Goal: Check status: Check status

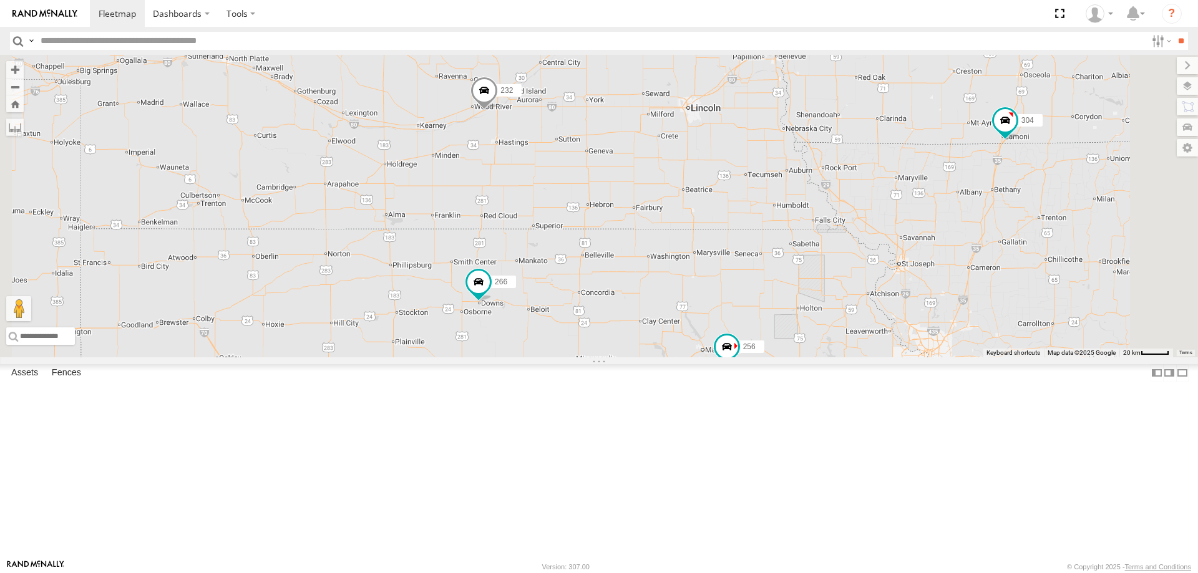
drag, startPoint x: 672, startPoint y: 478, endPoint x: 588, endPoint y: 357, distance: 147.4
click at [610, 357] on div "244 272 256 232 304 266 294 4" at bounding box center [599, 206] width 1198 height 303
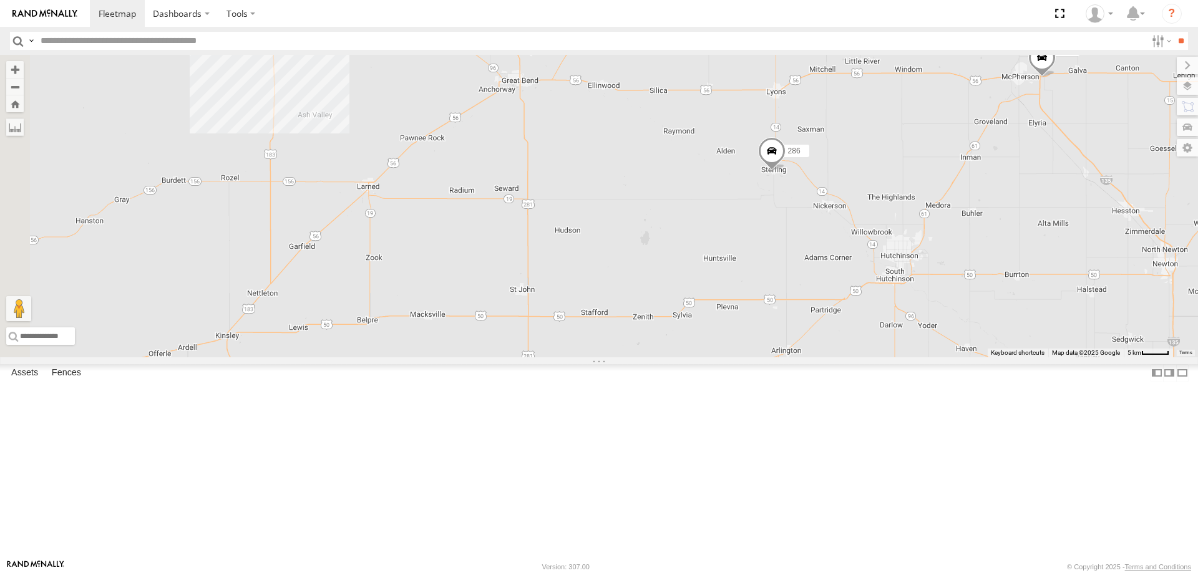
drag, startPoint x: 512, startPoint y: 368, endPoint x: 645, endPoint y: 358, distance: 133.3
click at [645, 357] on div "286 4" at bounding box center [599, 206] width 1198 height 303
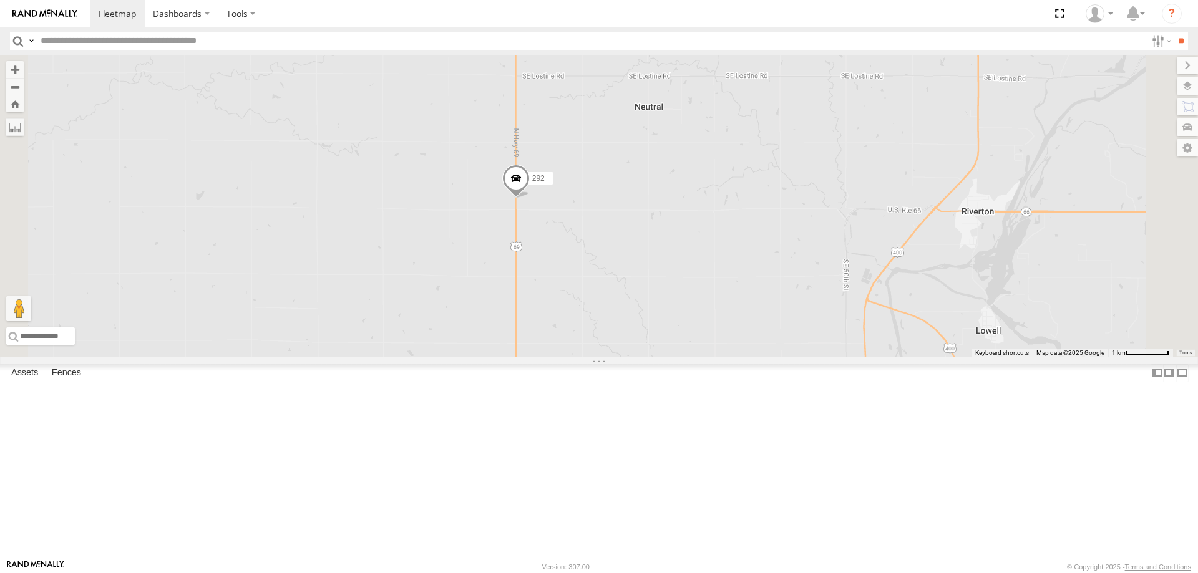
click at [530, 198] on span at bounding box center [515, 182] width 27 height 34
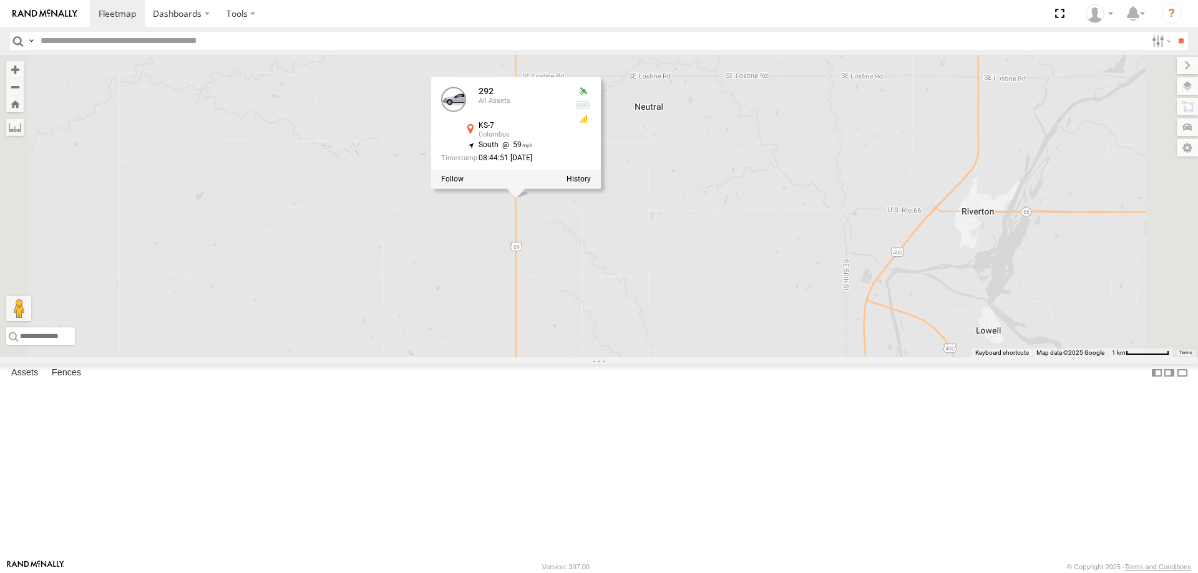
click at [520, 357] on div "304 244 270 292 256 232 284 282 266 278 286 260 262 288 272 296 294 292 All Ass…" at bounding box center [599, 206] width 1198 height 303
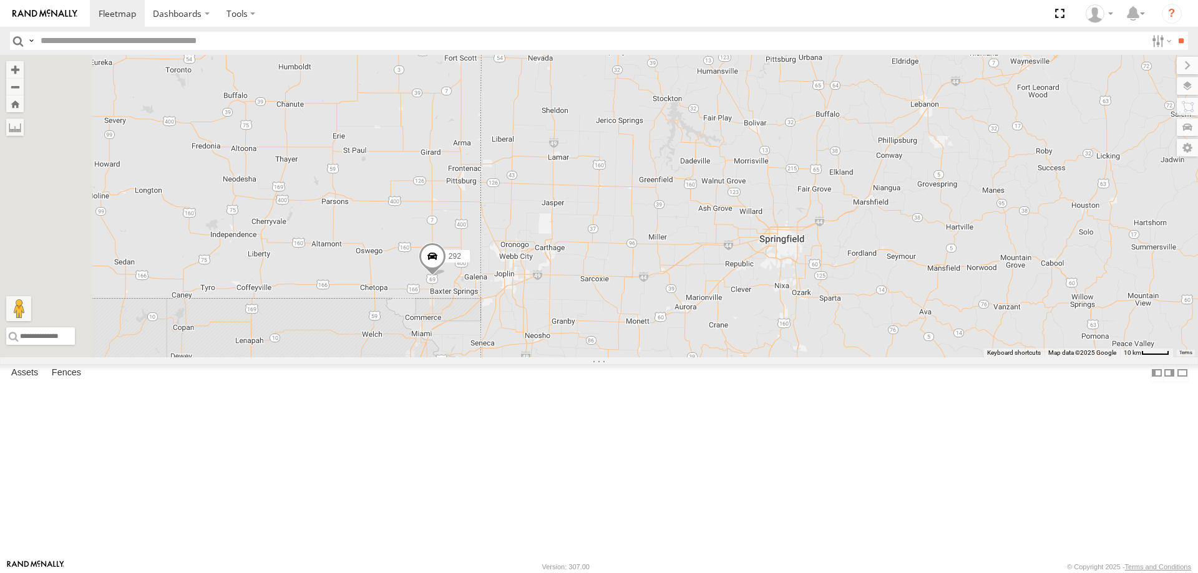
drag, startPoint x: 472, startPoint y: 460, endPoint x: 508, endPoint y: 437, distance: 42.4
click at [505, 357] on div "304 244 270 292 256 232 284 282 266 278 286 260 262 288 272 296 294" at bounding box center [599, 206] width 1198 height 303
